Goal: Task Accomplishment & Management: Use online tool/utility

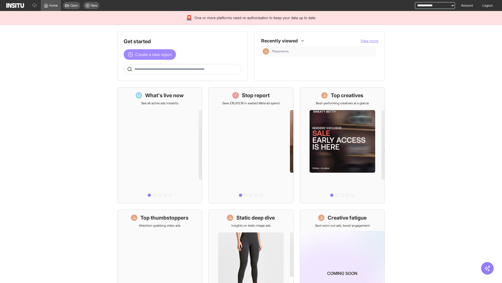
click at [151, 54] on span "Create a new report" at bounding box center [153, 54] width 37 height 6
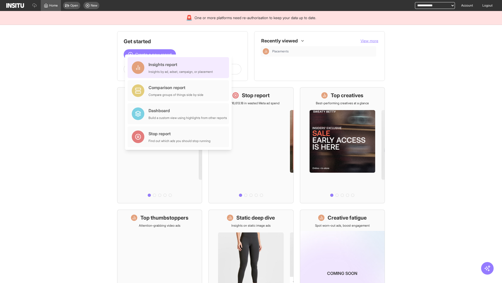
click at [180, 68] on div "Insights report Insights by ad, adset, campaign, or placement" at bounding box center [181, 67] width 64 height 13
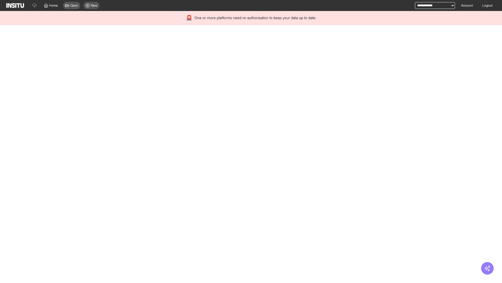
select select "**"
